Goal: Transaction & Acquisition: Obtain resource

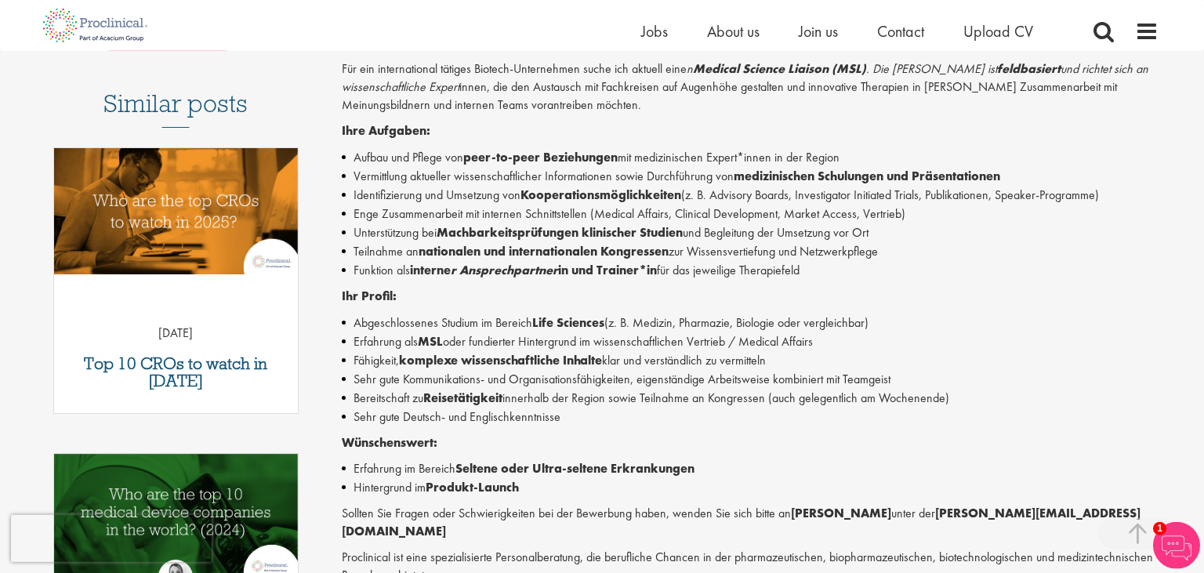
scroll to position [382, 0]
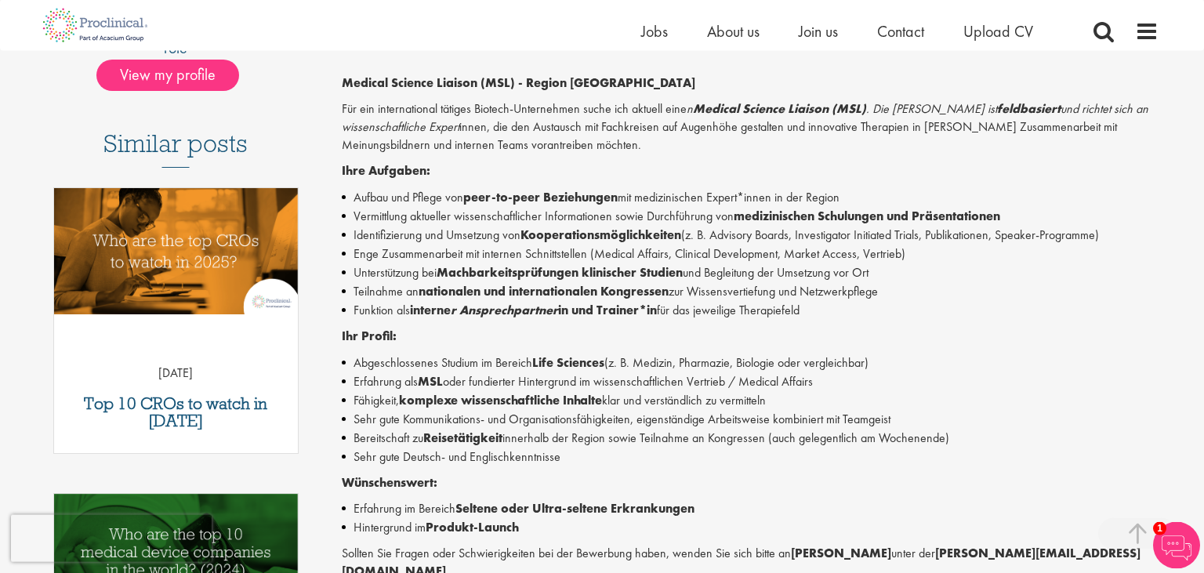
click at [608, 241] on strong "Kooperationsmöglichkeiten" at bounding box center [601, 235] width 161 height 16
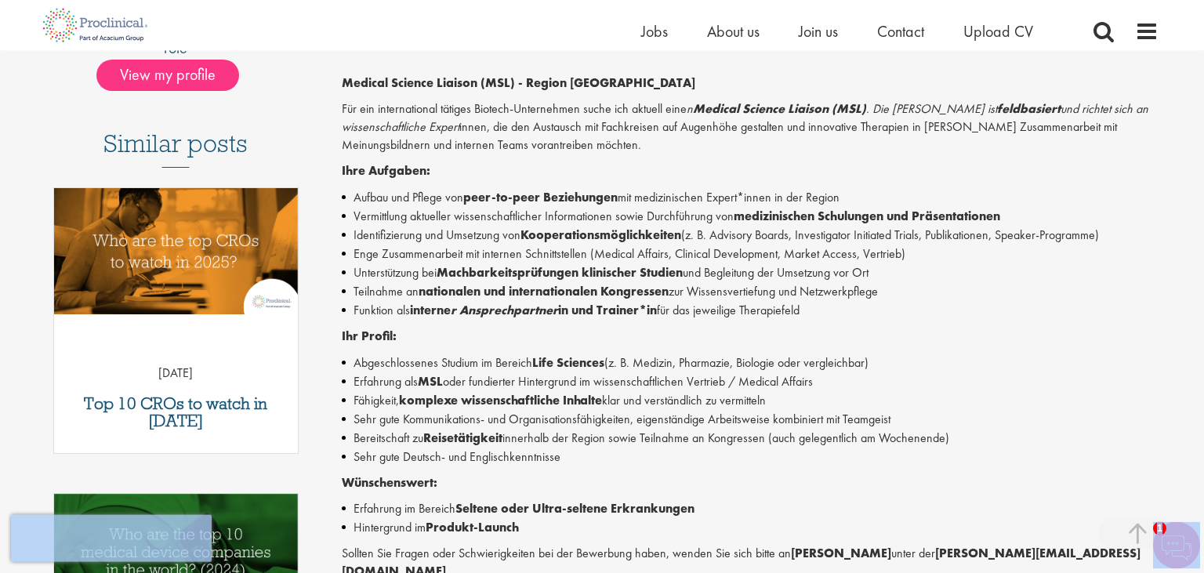
copy body "prev next close Jobs Search close Home Jobs About us Join us Contact Upload CV …"
click at [663, 180] on p "Ihre Aufgaben:" at bounding box center [751, 171] width 818 height 18
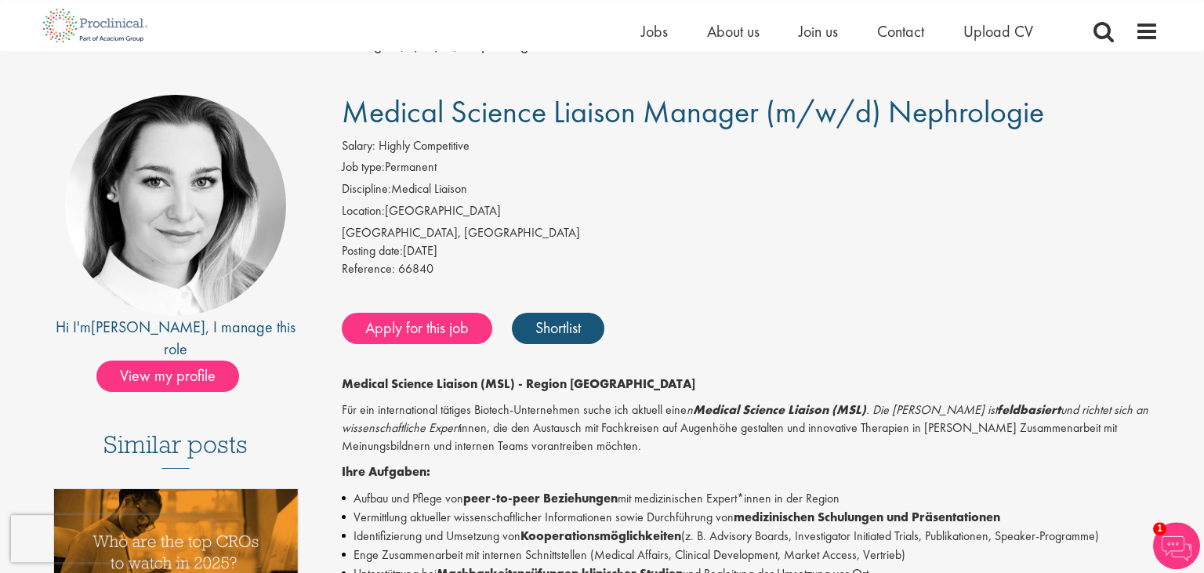
scroll to position [82, 0]
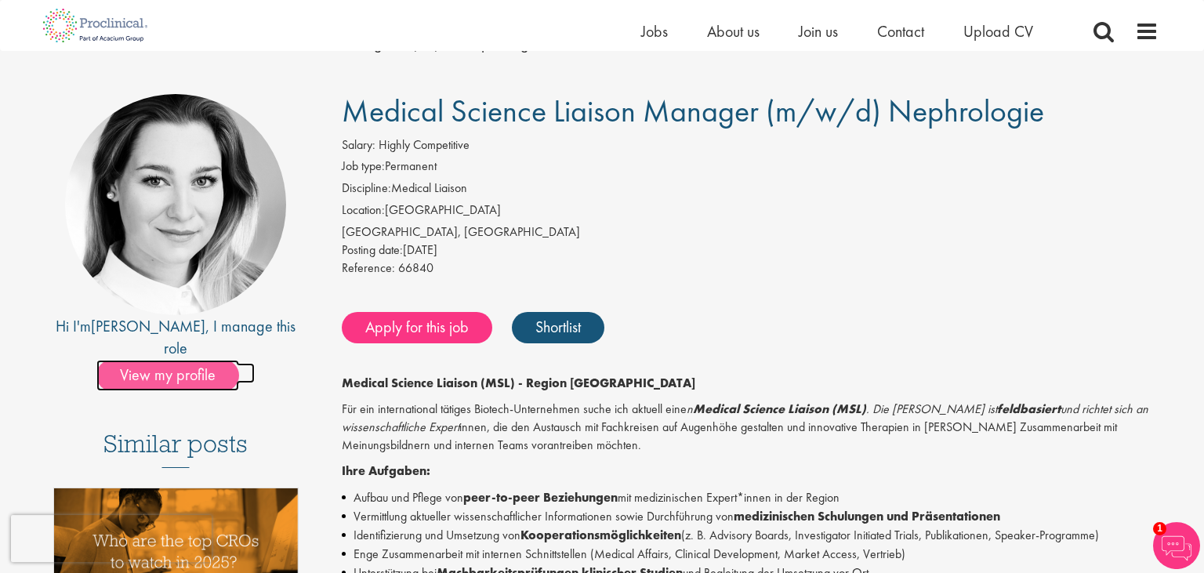
click at [198, 360] on span "View my profile" at bounding box center [167, 375] width 143 height 31
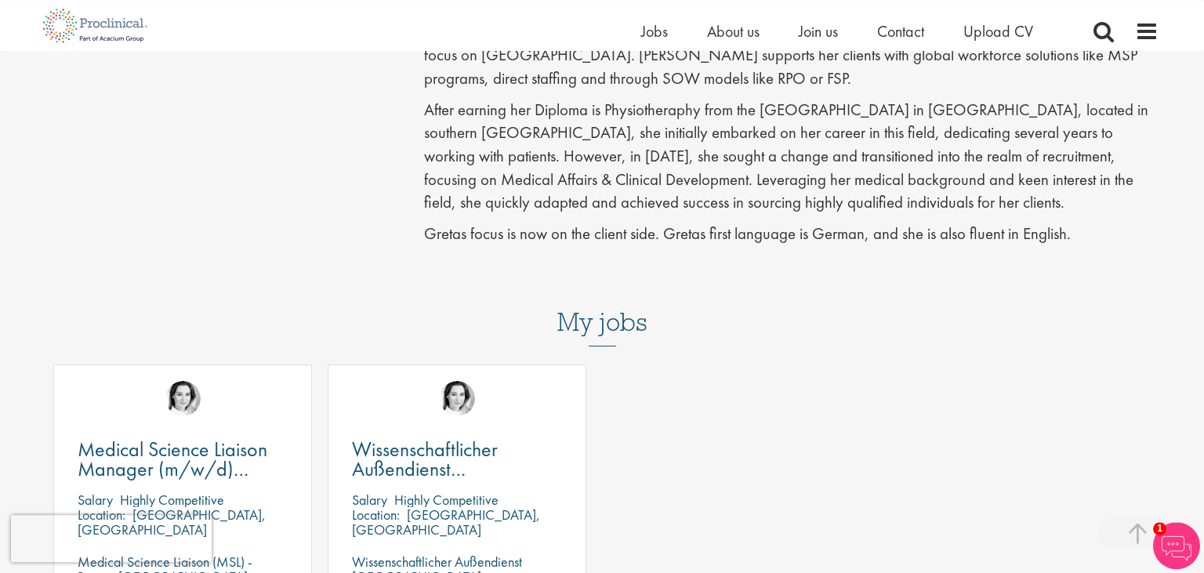
scroll to position [564, 0]
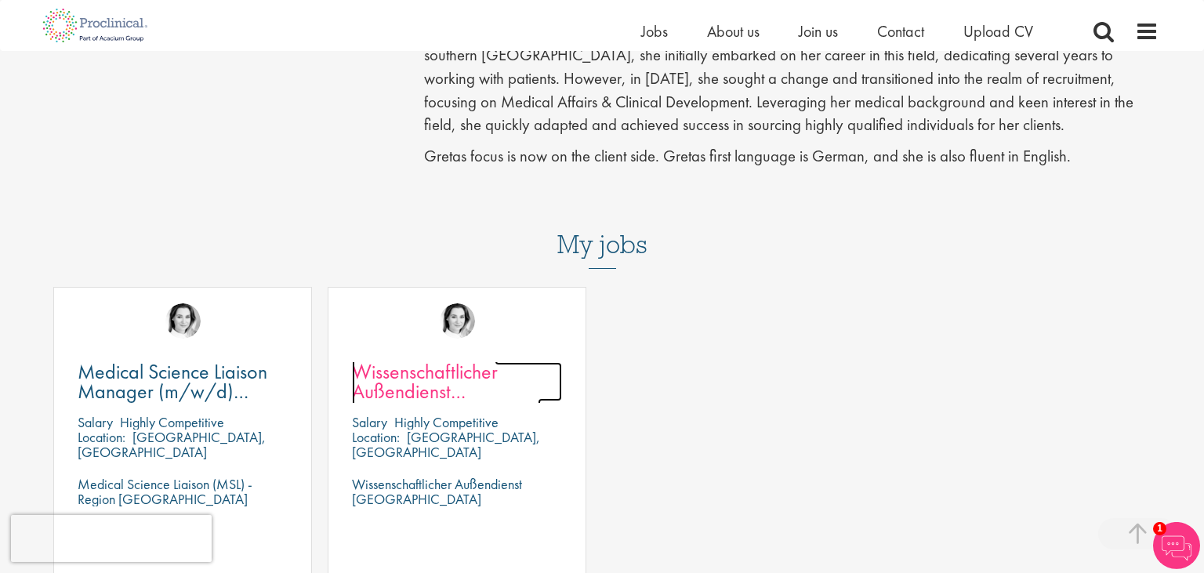
click at [463, 397] on span "Wissenschaftlicher Außendienst [GEOGRAPHIC_DATA]" at bounding box center [446, 391] width 189 height 66
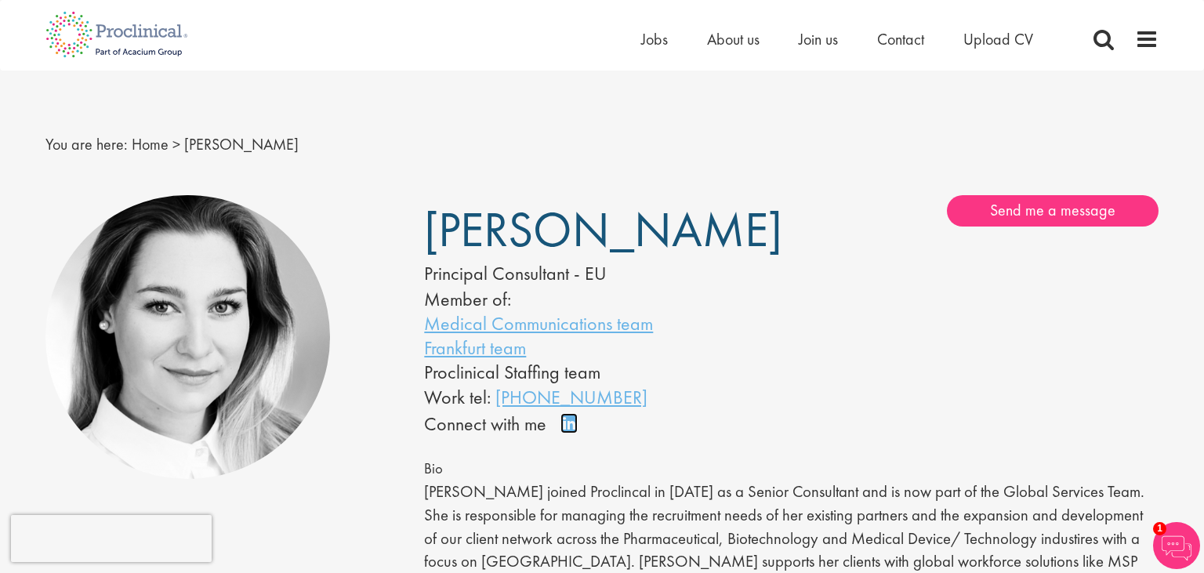
click at [565, 430] on link "Connect on LinkedIn" at bounding box center [574, 430] width 27 height 0
drag, startPoint x: 676, startPoint y: 219, endPoint x: 435, endPoint y: 207, distance: 241.0
click at [435, 211] on h1 "[PERSON_NAME]" at bounding box center [584, 230] width 320 height 38
copy span "[PERSON_NAME]"
click at [642, 39] on span "Jobs" at bounding box center [654, 39] width 27 height 20
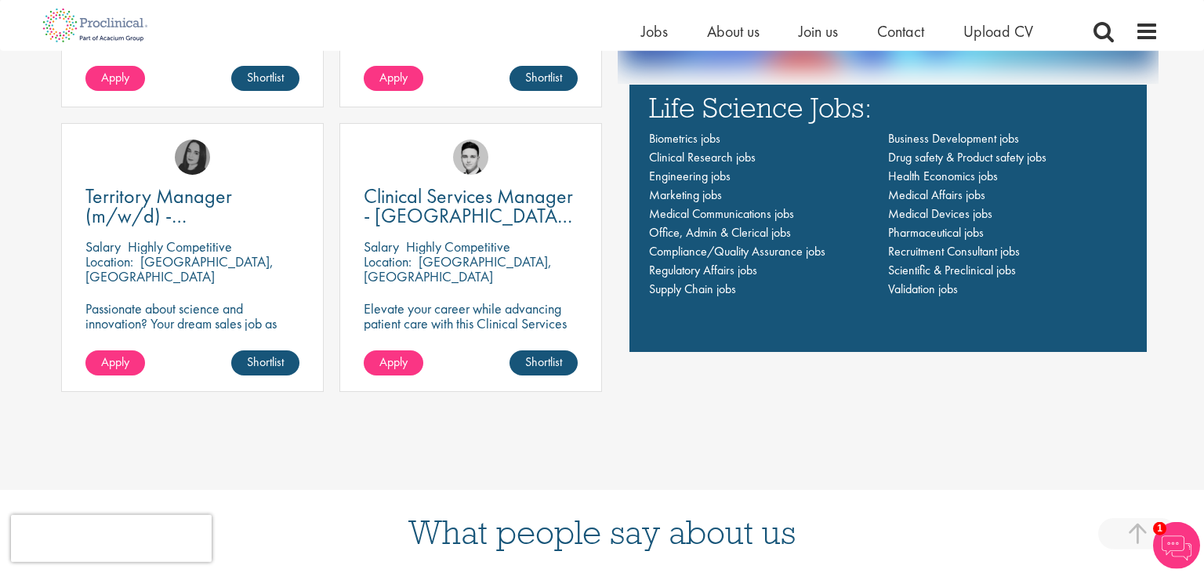
scroll to position [1137, 0]
